Goal: Information Seeking & Learning: Check status

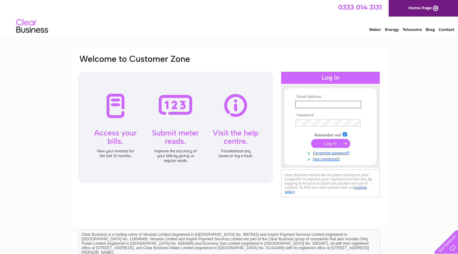
type input "tom@constructivecreative.co.uk"
click at [331, 143] on input "submit" at bounding box center [330, 143] width 39 height 9
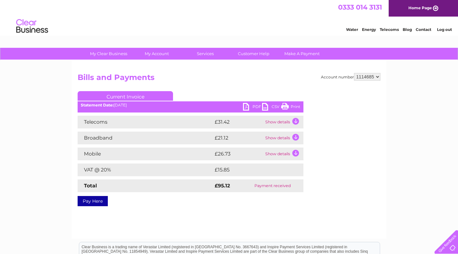
click at [273, 121] on td "Show details" at bounding box center [284, 122] width 40 height 13
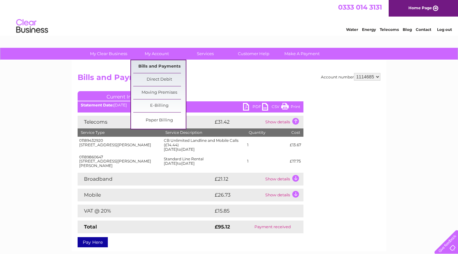
click at [156, 66] on link "Bills and Payments" at bounding box center [159, 66] width 53 height 13
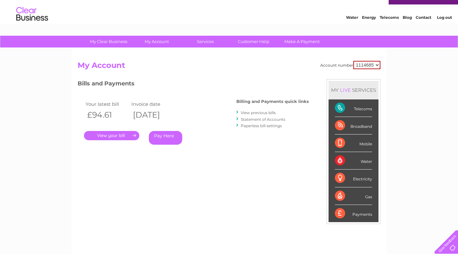
scroll to position [15, 0]
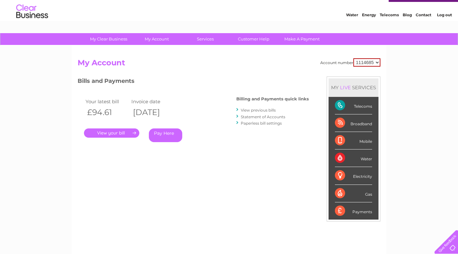
click at [258, 109] on link "View previous bills" at bounding box center [258, 110] width 35 height 5
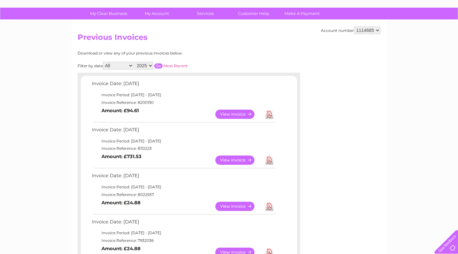
scroll to position [41, 0]
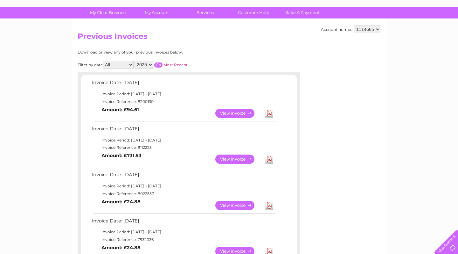
click at [238, 155] on link "View" at bounding box center [238, 158] width 47 height 9
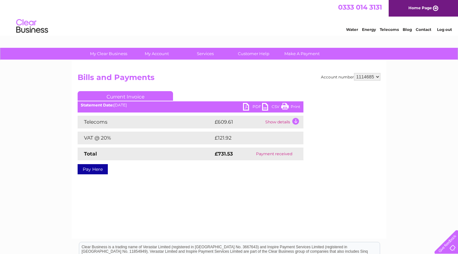
click at [278, 122] on td "Show details" at bounding box center [284, 122] width 40 height 13
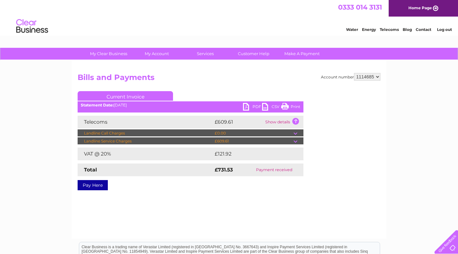
click at [297, 141] on td at bounding box center [299, 141] width 10 height 8
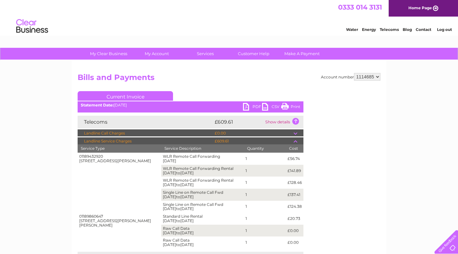
click at [423, 28] on link "Contact" at bounding box center [424, 29] width 16 height 5
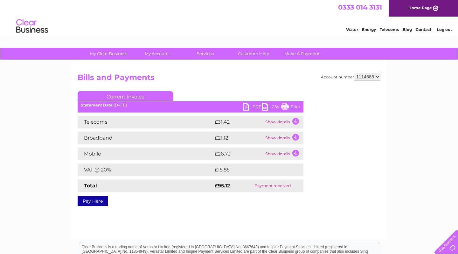
click at [297, 120] on td "Show details" at bounding box center [284, 122] width 40 height 13
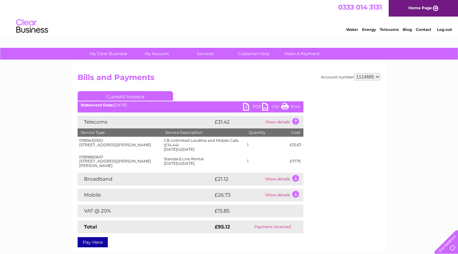
click at [296, 175] on td "Show details" at bounding box center [284, 178] width 40 height 13
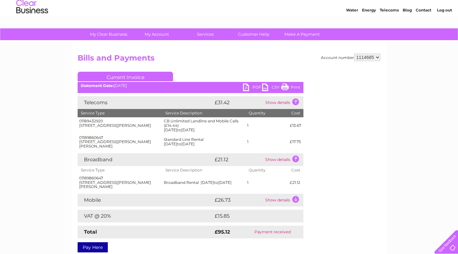
scroll to position [7, 0]
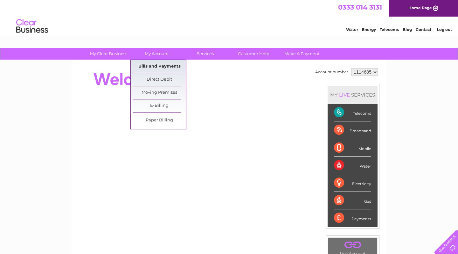
click at [150, 67] on link "Bills and Payments" at bounding box center [159, 66] width 53 height 13
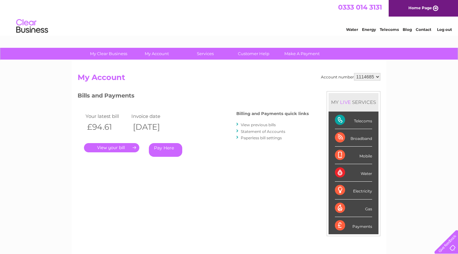
click at [111, 148] on link "." at bounding box center [111, 147] width 55 height 9
click at [257, 123] on link "View previous bills" at bounding box center [258, 124] width 35 height 5
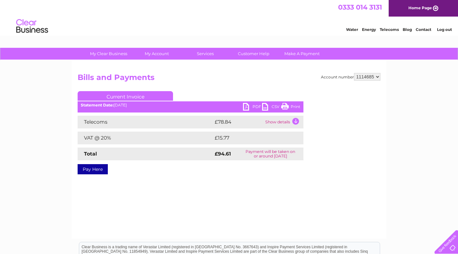
click at [295, 120] on td "Show details" at bounding box center [284, 122] width 40 height 13
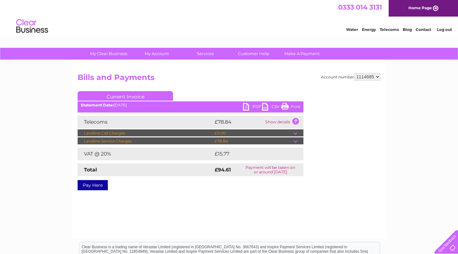
click at [295, 134] on td at bounding box center [299, 133] width 10 height 8
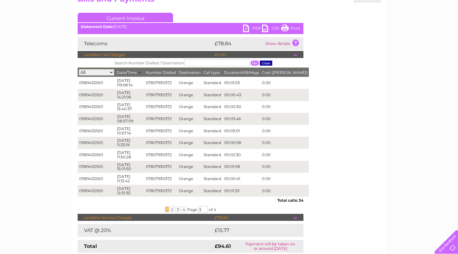
scroll to position [97, 0]
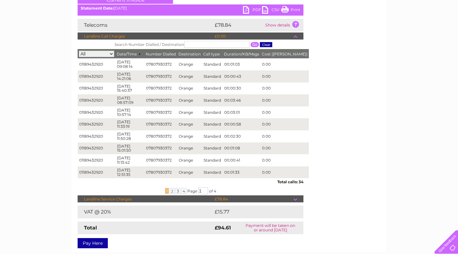
click at [295, 36] on td at bounding box center [299, 36] width 10 height 8
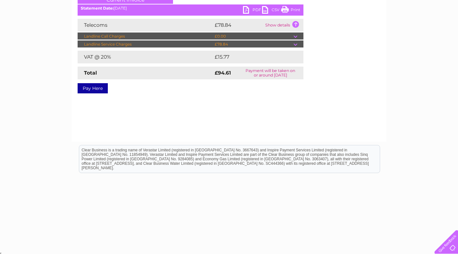
click at [295, 43] on td at bounding box center [299, 44] width 10 height 8
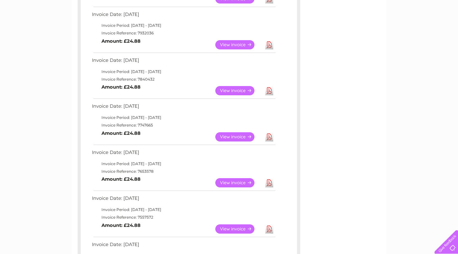
scroll to position [241, 0]
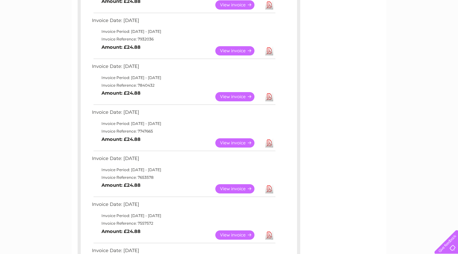
click at [235, 92] on link "View" at bounding box center [238, 96] width 47 height 9
click at [226, 140] on link "View" at bounding box center [238, 142] width 47 height 9
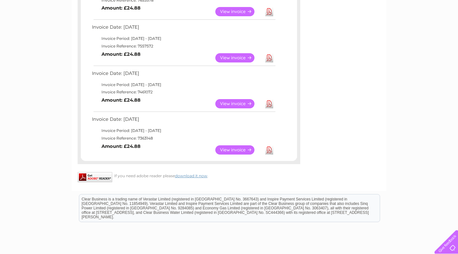
scroll to position [418, 0]
click at [237, 145] on link "View" at bounding box center [238, 149] width 47 height 9
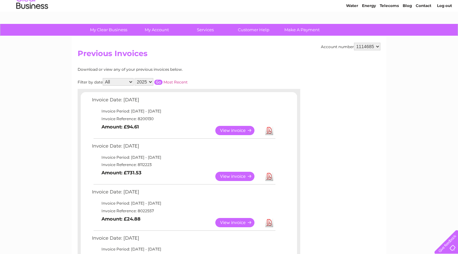
scroll to position [23, 0]
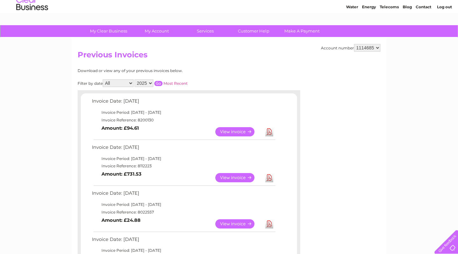
click at [235, 174] on link "View" at bounding box center [238, 177] width 47 height 9
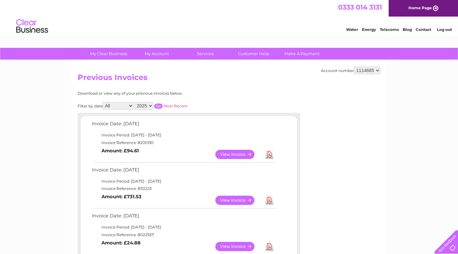
scroll to position [0, 0]
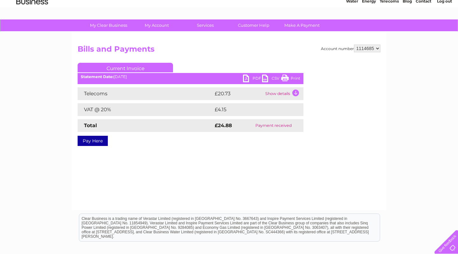
scroll to position [31, 0]
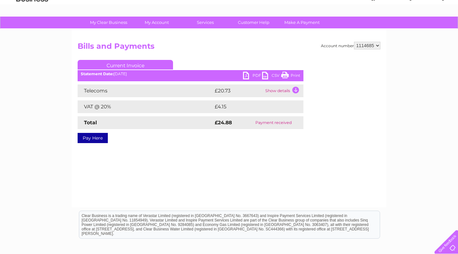
click at [280, 90] on td "Show details" at bounding box center [284, 90] width 40 height 13
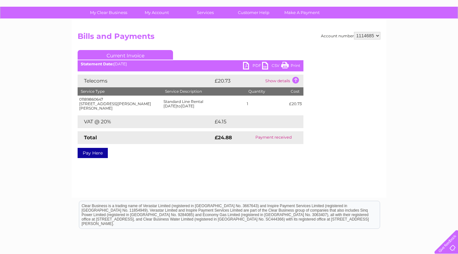
scroll to position [41, 0]
click at [288, 80] on td "Show details" at bounding box center [284, 80] width 40 height 13
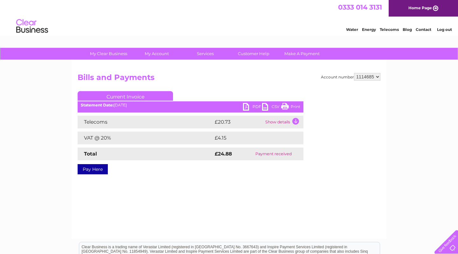
click at [283, 121] on td "Show details" at bounding box center [284, 122] width 40 height 13
click at [272, 121] on td "Show details" at bounding box center [284, 122] width 40 height 13
click at [273, 121] on td "Show details" at bounding box center [284, 122] width 40 height 13
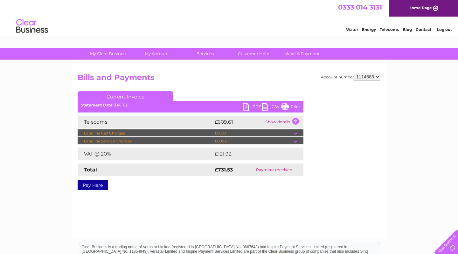
click at [295, 133] on td at bounding box center [299, 133] width 10 height 8
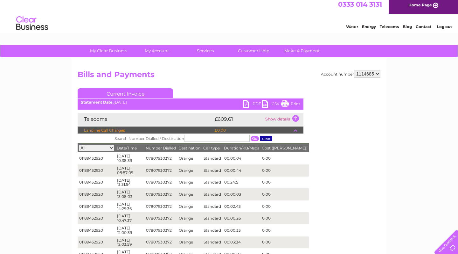
scroll to position [4, 0]
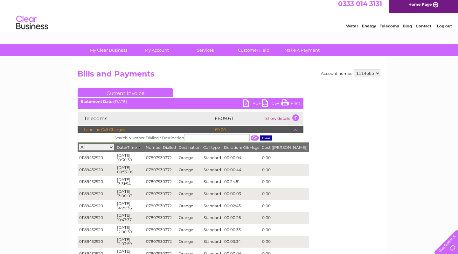
click at [295, 130] on td at bounding box center [299, 130] width 10 height 8
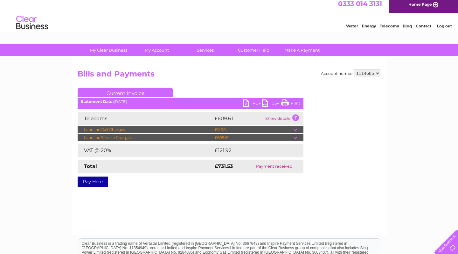
click at [294, 137] on td at bounding box center [299, 138] width 10 height 8
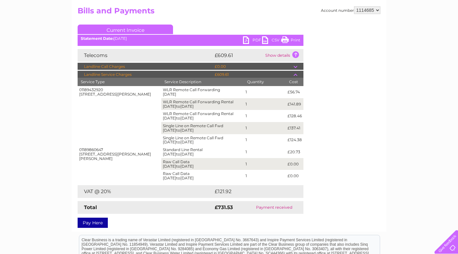
scroll to position [67, 0]
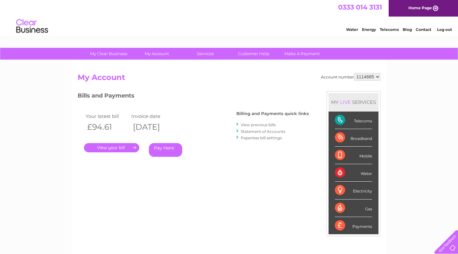
click at [250, 123] on link "View previous bills" at bounding box center [258, 124] width 35 height 5
